Goal: Information Seeking & Learning: Understand process/instructions

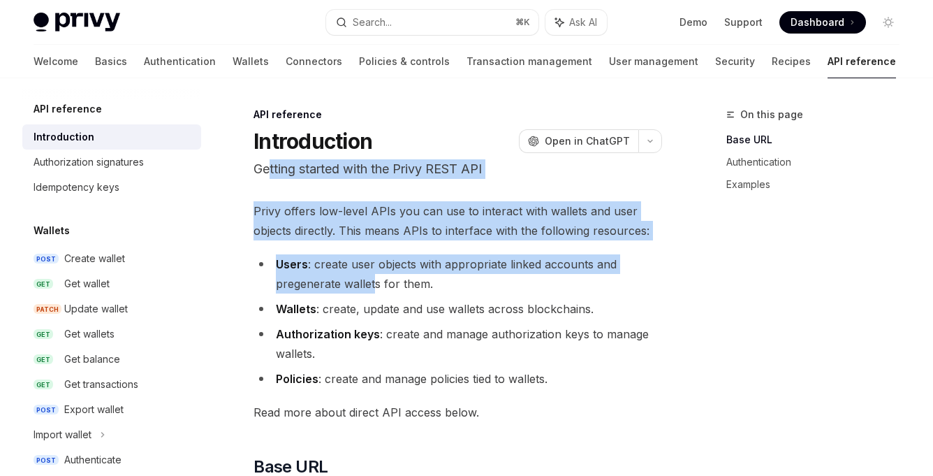
drag, startPoint x: 270, startPoint y: 166, endPoint x: 375, endPoint y: 286, distance: 159.9
click at [375, 286] on li "Users : create user objects with appropriate linked accounts and pregenerate wa…" at bounding box center [458, 273] width 409 height 39
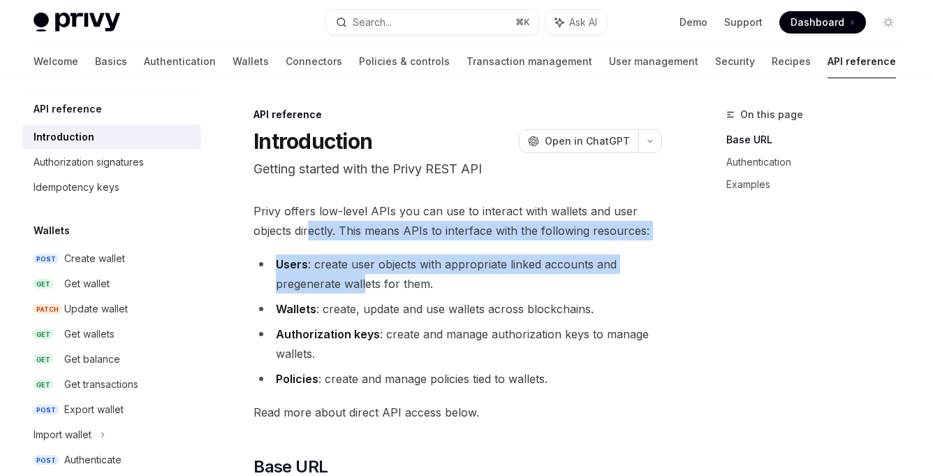
drag, startPoint x: 340, startPoint y: 255, endPoint x: 375, endPoint y: 289, distance: 48.9
click at [375, 289] on li "Users : create user objects with appropriate linked accounts and pregenerate wa…" at bounding box center [458, 273] width 409 height 39
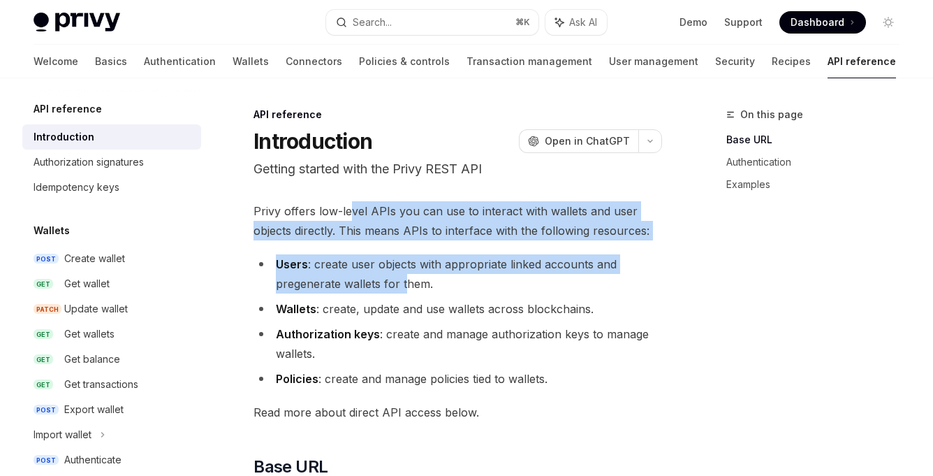
drag, startPoint x: 353, startPoint y: 208, endPoint x: 408, endPoint y: 285, distance: 94.6
click at [408, 285] on li "Users : create user objects with appropriate linked accounts and pregenerate wa…" at bounding box center [458, 273] width 409 height 39
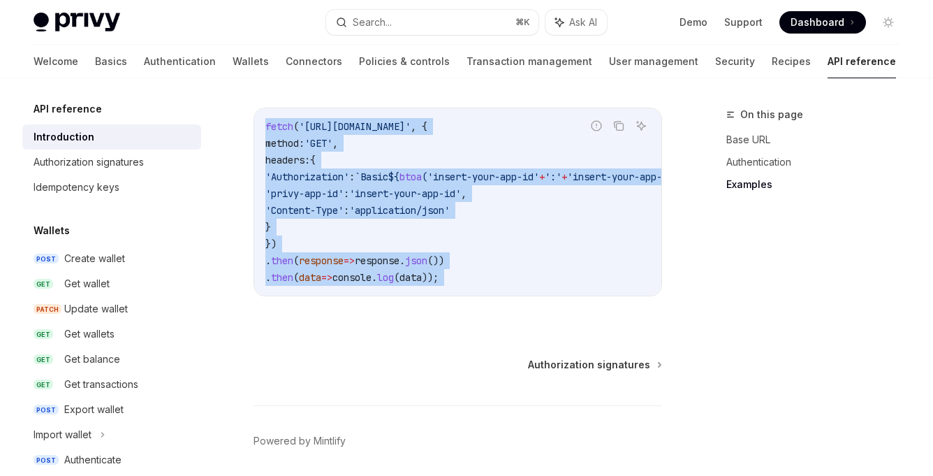
scroll to position [1022, 0]
drag, startPoint x: 406, startPoint y: 245, endPoint x: 653, endPoint y: 367, distance: 275.6
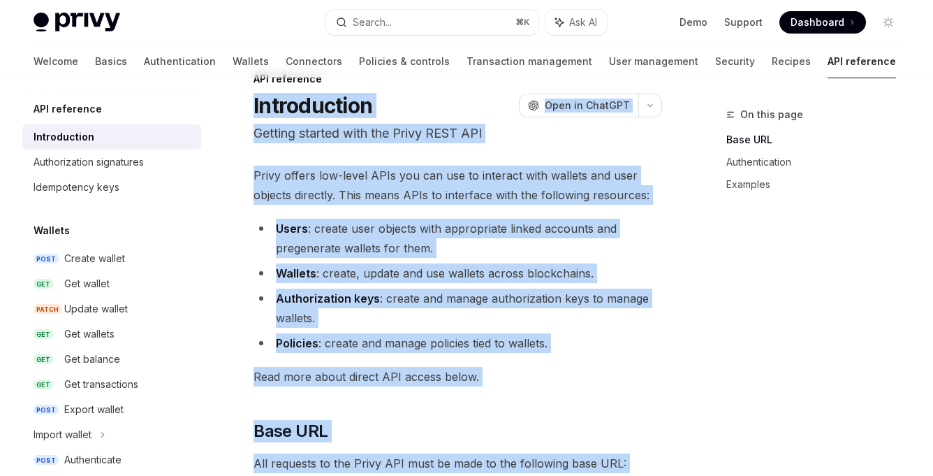
scroll to position [0, 0]
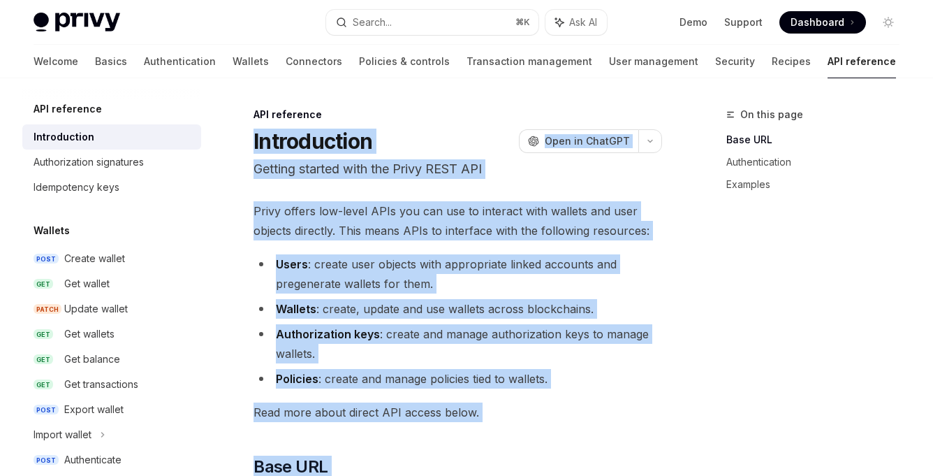
copy div "Loremipsumdo SitaME Cons ad ElitSED Doeiusm tempori utla etd Magna ALIQ ENI Adm…"
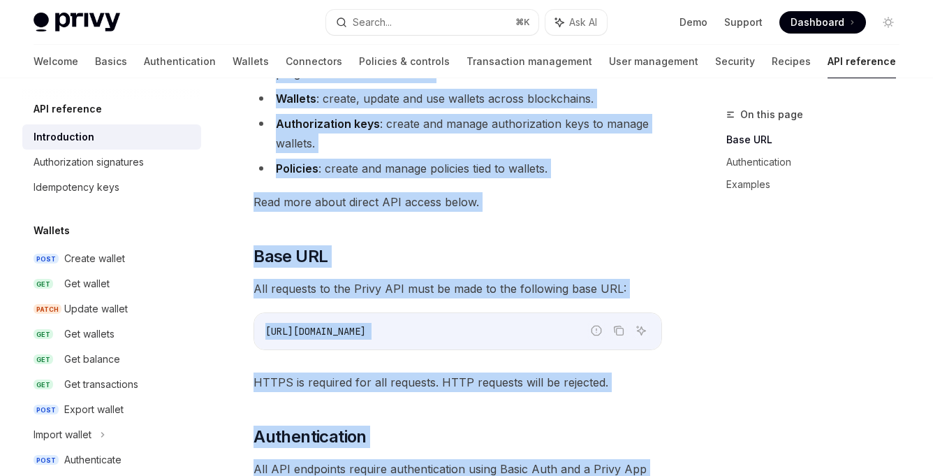
scroll to position [299, 0]
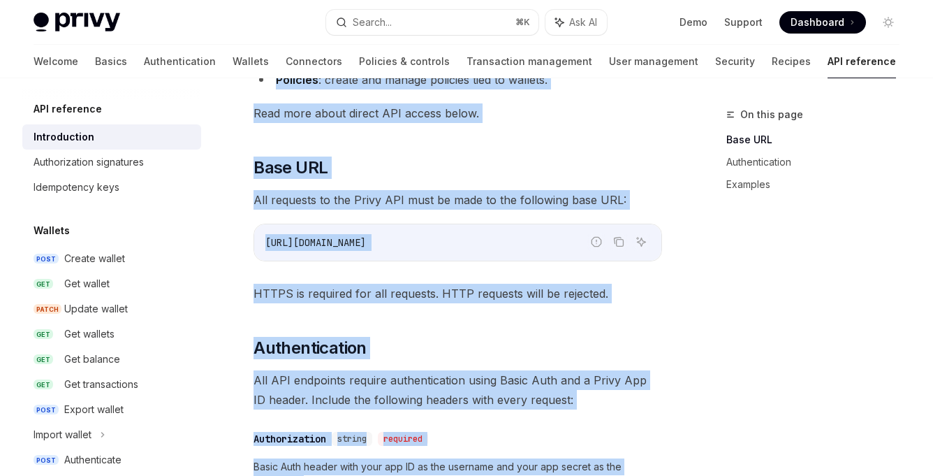
copy div "Loremipsumdo SitaME Cons ad ElitSED Doeiusm tempori utla etd Magna ALIQ ENI Adm…"
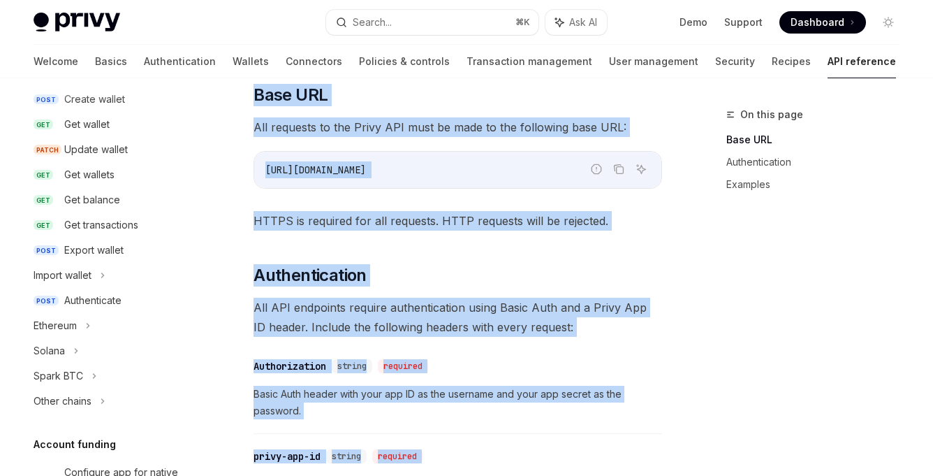
scroll to position [0, 0]
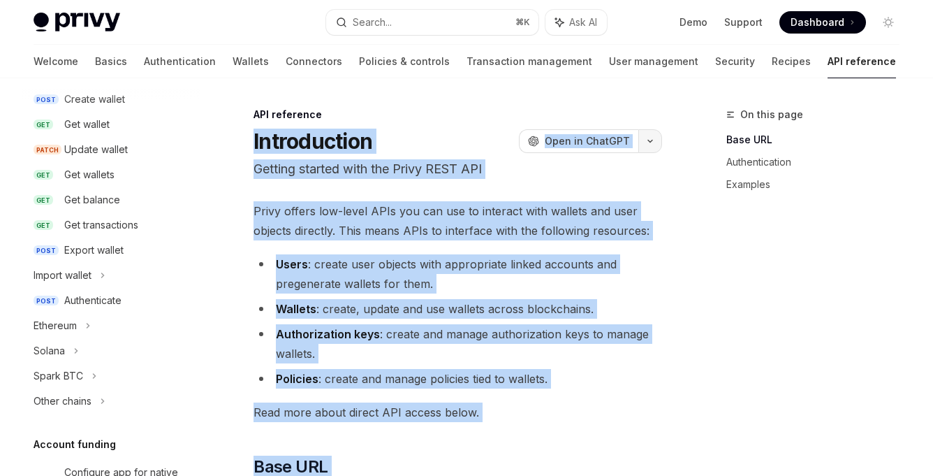
click at [646, 140] on button "button" at bounding box center [651, 141] width 24 height 24
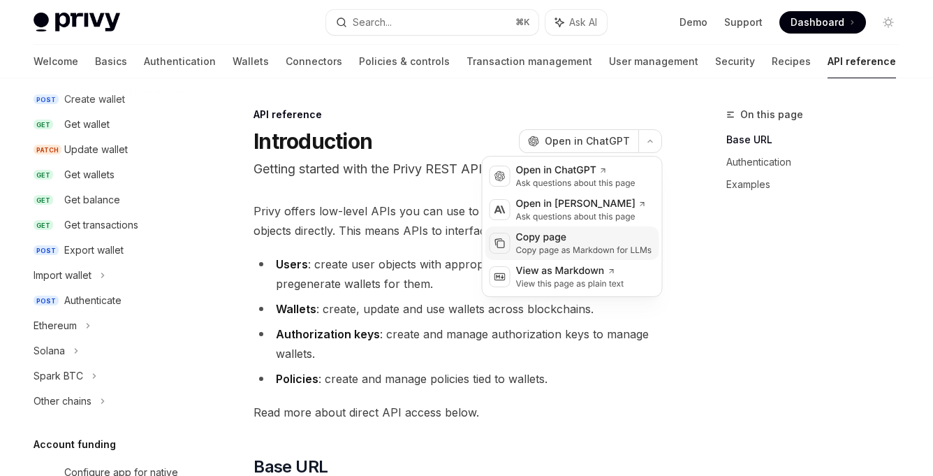
click at [581, 243] on div "Copy page" at bounding box center [584, 238] width 136 height 14
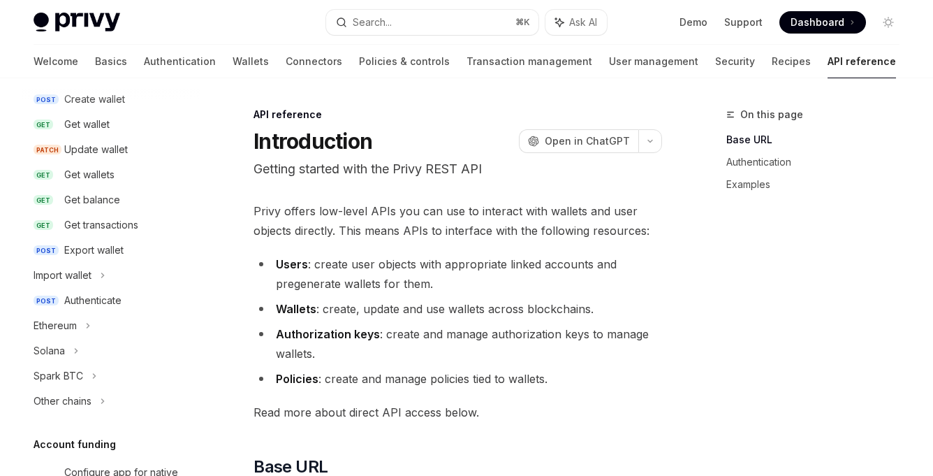
click at [433, 276] on li "Users : create user objects with appropriate linked accounts and pregenerate wa…" at bounding box center [458, 273] width 409 height 39
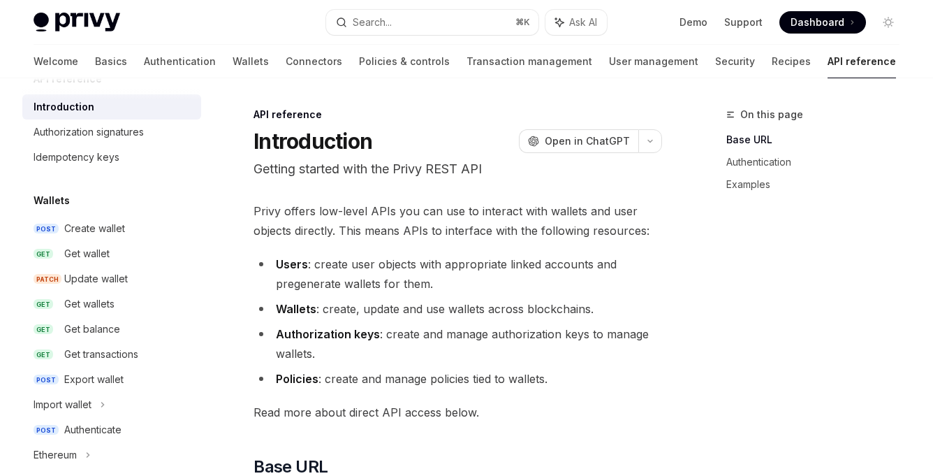
scroll to position [31, 0]
